Goal: Transaction & Acquisition: Purchase product/service

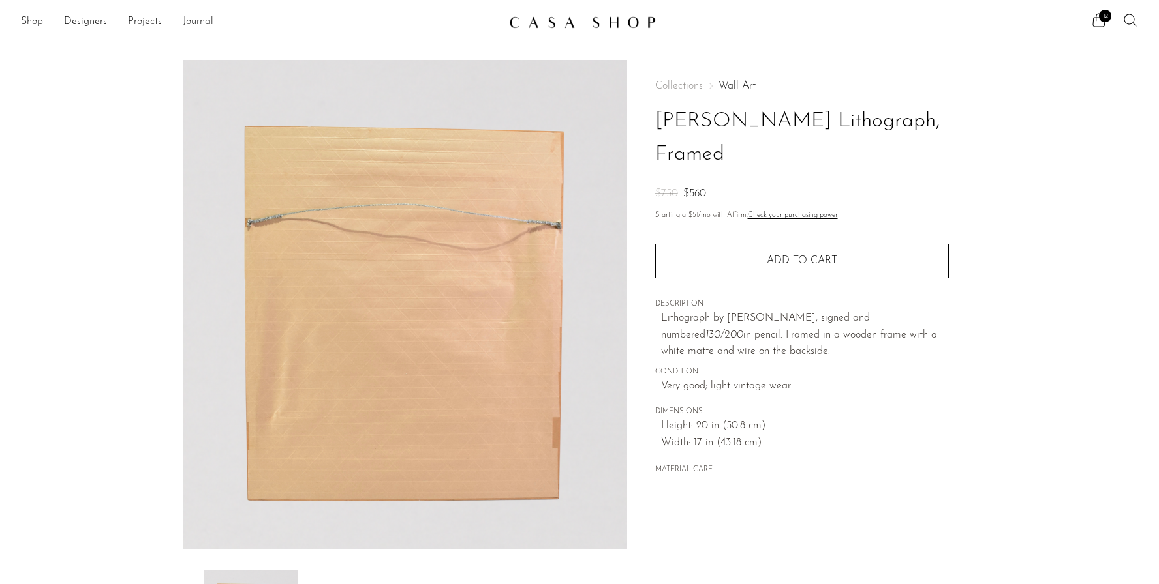
click at [44, 19] on ul "Shop Featured New Arrivals Bestsellers Coming Soon Jewelry Jewelry All Earrings…" at bounding box center [259, 22] width 477 height 22
click at [38, 21] on link "Shop" at bounding box center [32, 22] width 22 height 17
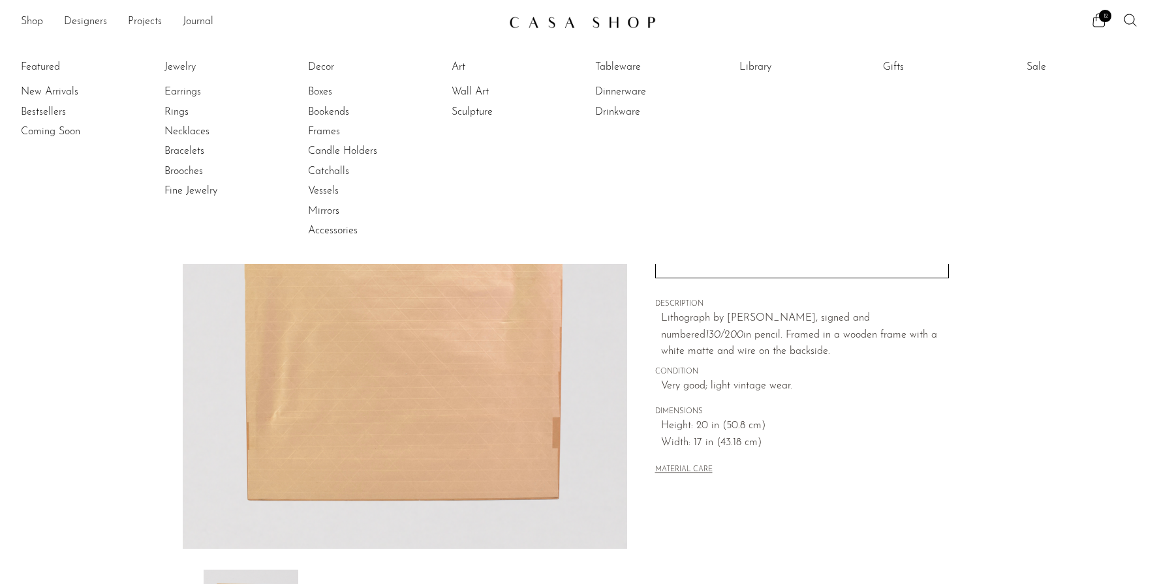
click at [475, 83] on li "Wall Art" at bounding box center [500, 92] width 98 height 20
click at [475, 88] on link "Wall Art" at bounding box center [500, 92] width 98 height 14
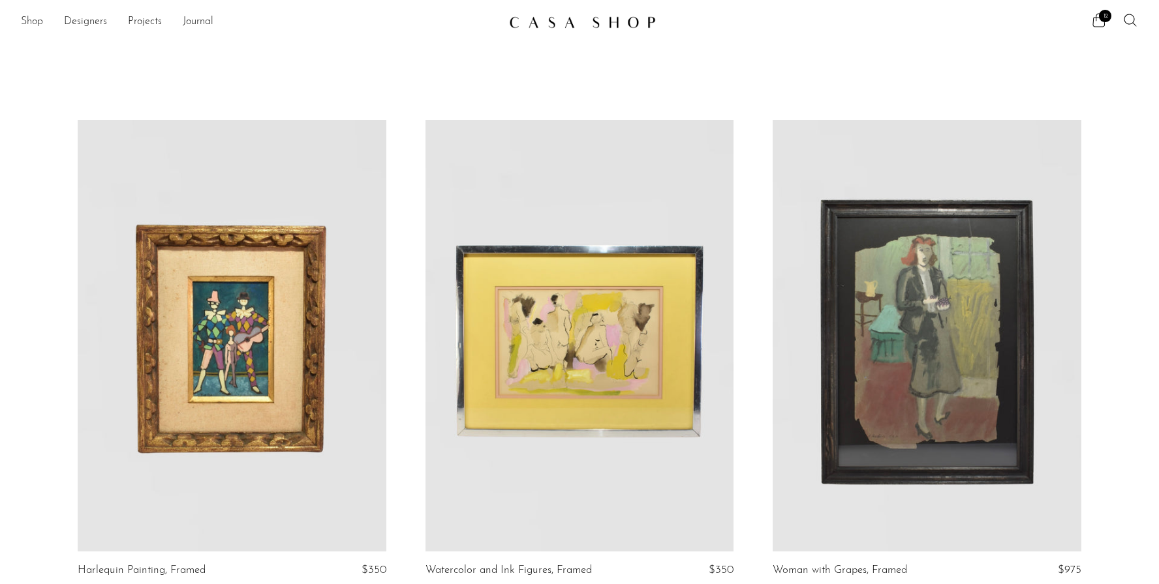
click at [31, 20] on link "Shop" at bounding box center [32, 22] width 22 height 17
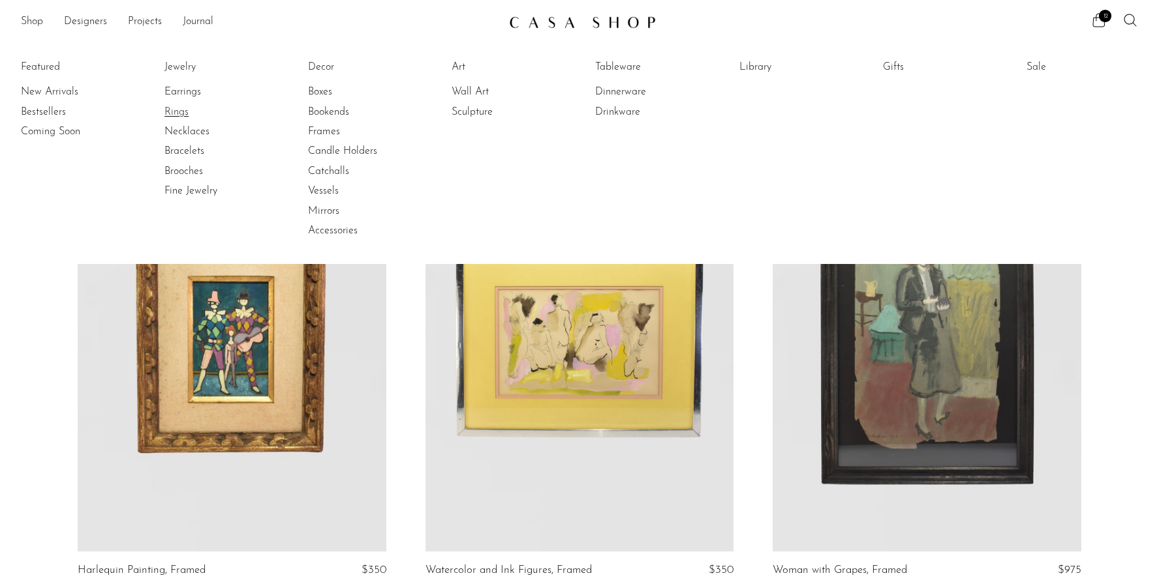
click at [177, 114] on link "Rings" at bounding box center [213, 112] width 98 height 14
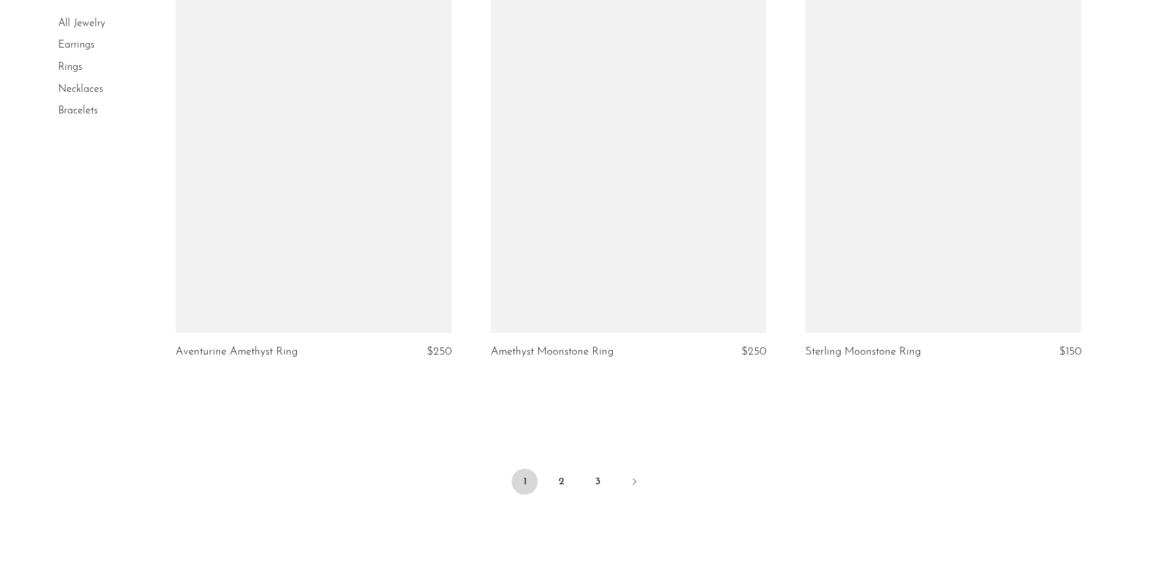
scroll to position [5055, 0]
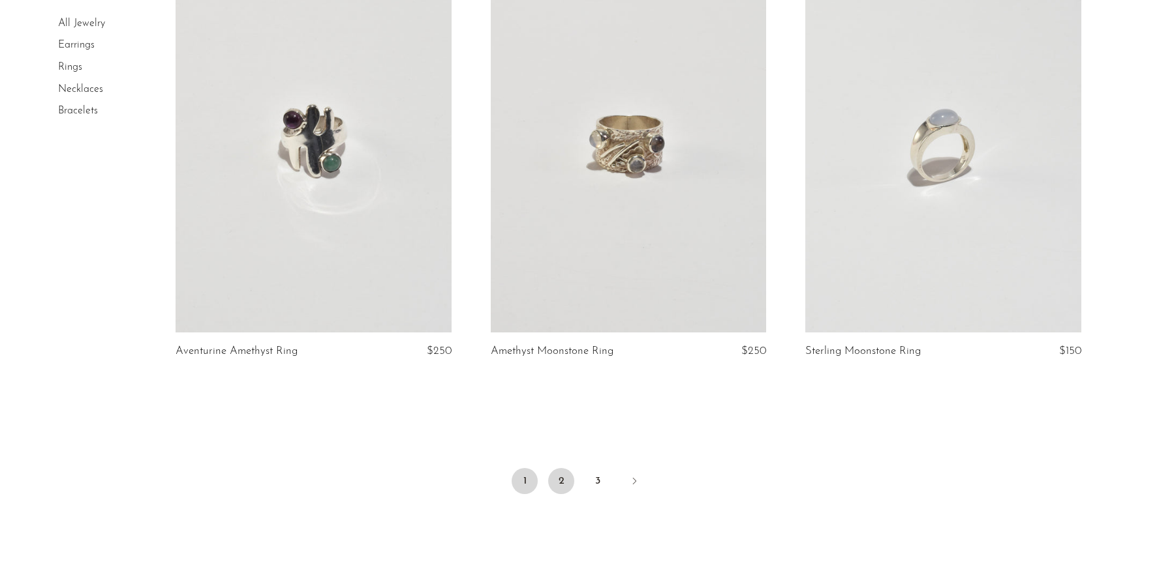
click at [554, 479] on link "2" at bounding box center [561, 481] width 26 height 26
click at [594, 477] on link "3" at bounding box center [597, 481] width 26 height 26
click at [551, 488] on link "2" at bounding box center [561, 481] width 26 height 26
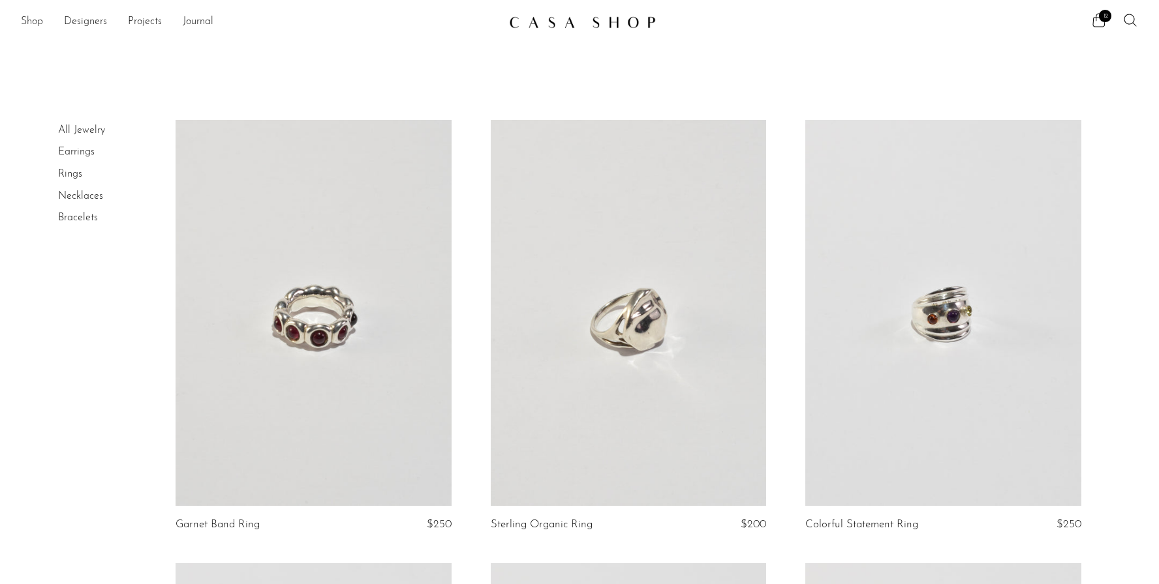
click at [29, 23] on link "Shop" at bounding box center [32, 22] width 22 height 17
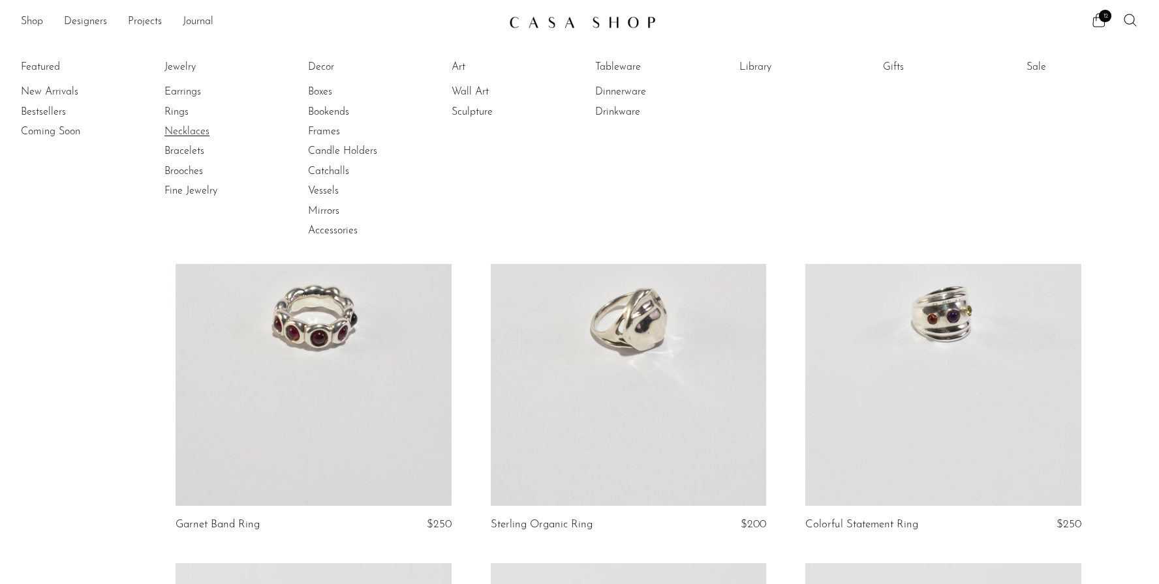
click at [202, 135] on link "Necklaces" at bounding box center [213, 132] width 98 height 14
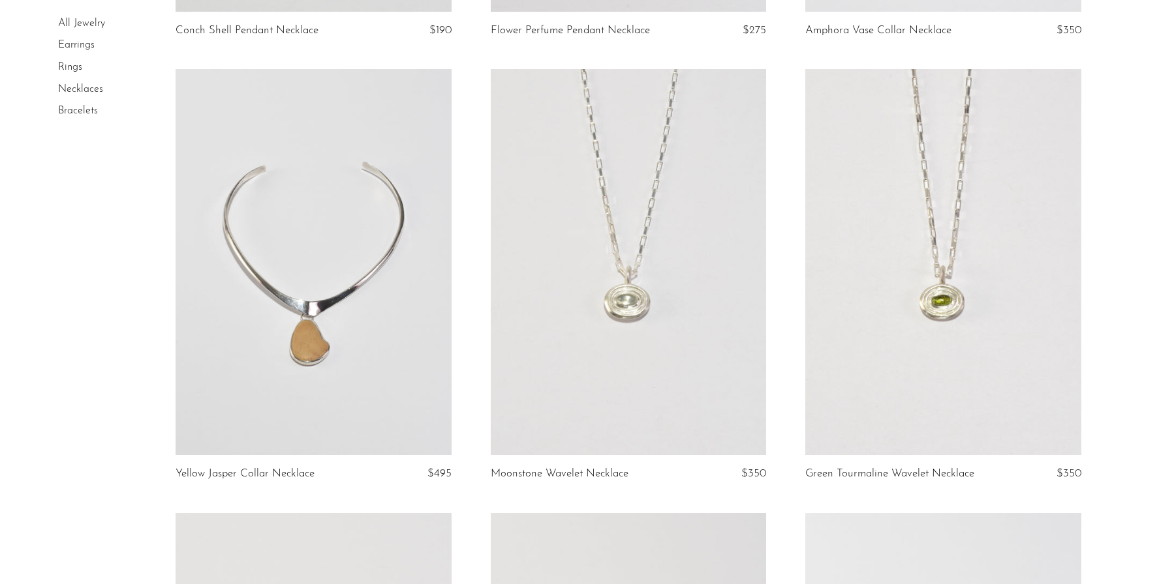
scroll to position [2266, 0]
